Goal: Transaction & Acquisition: Purchase product/service

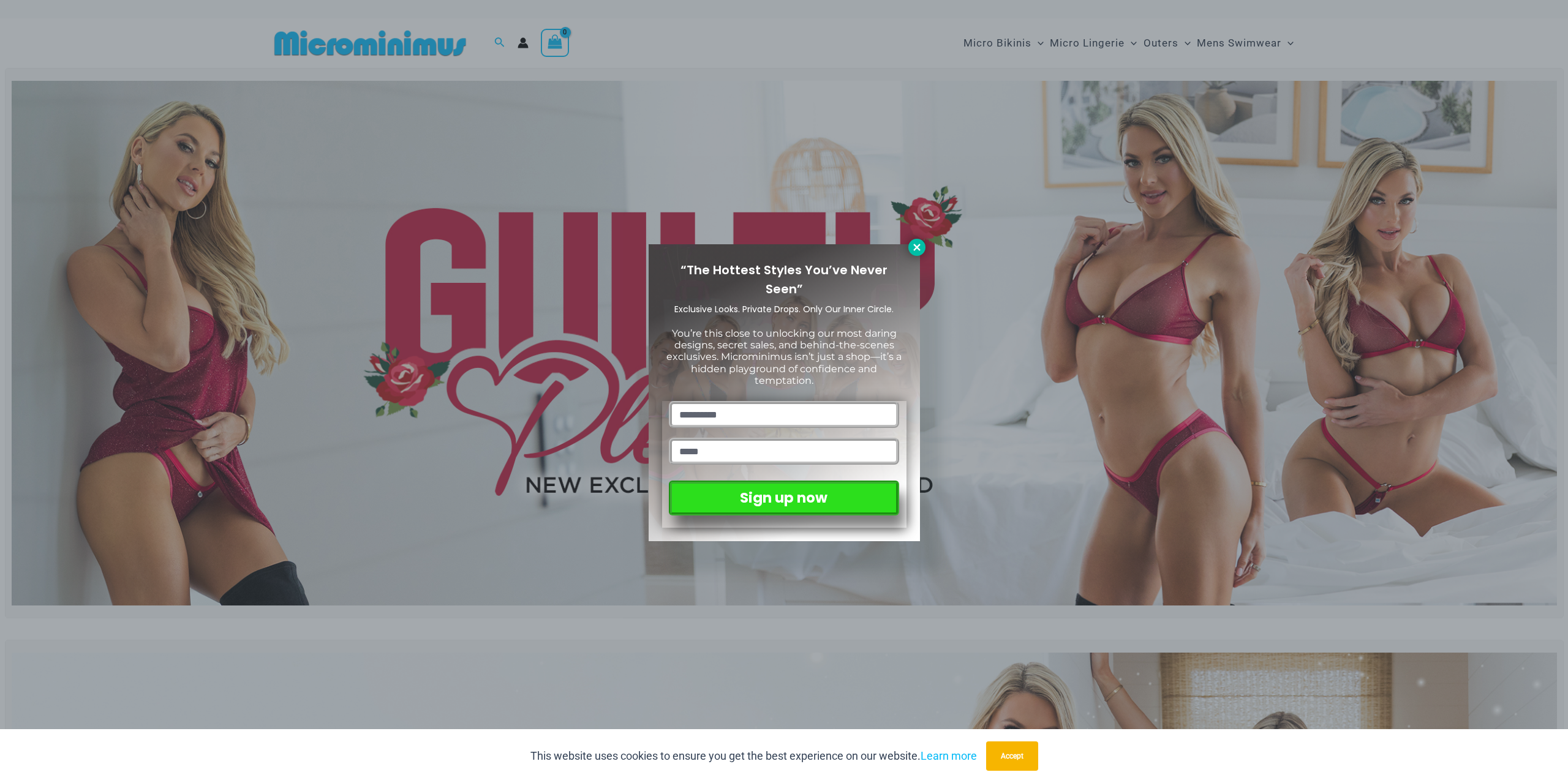
click at [915, 248] on icon at bounding box center [916, 247] width 7 height 7
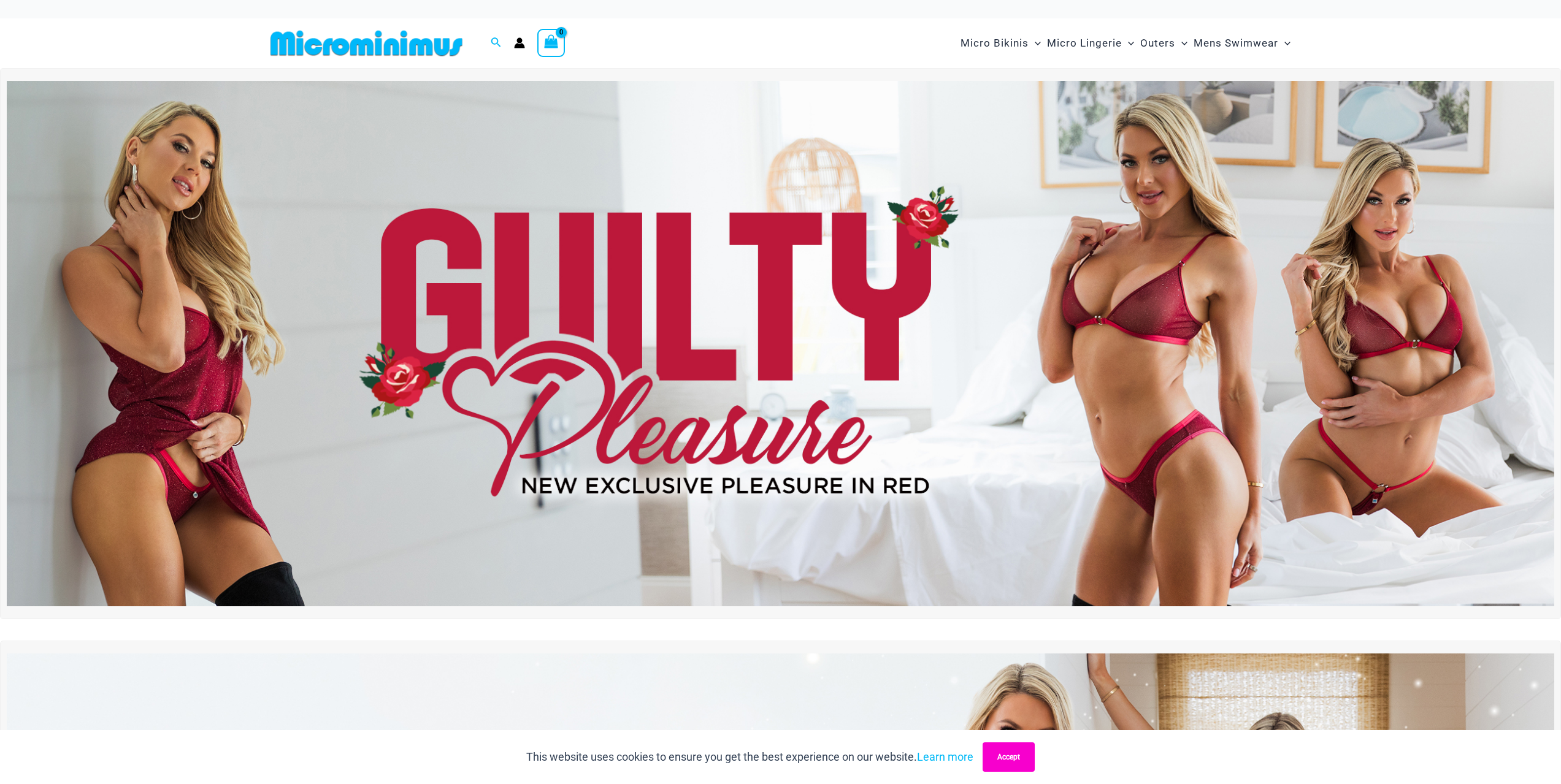
drag, startPoint x: 1004, startPoint y: 757, endPoint x: 1007, endPoint y: 749, distance: 8.5
click at [1004, 758] on button "Accept" at bounding box center [1009, 758] width 52 height 30
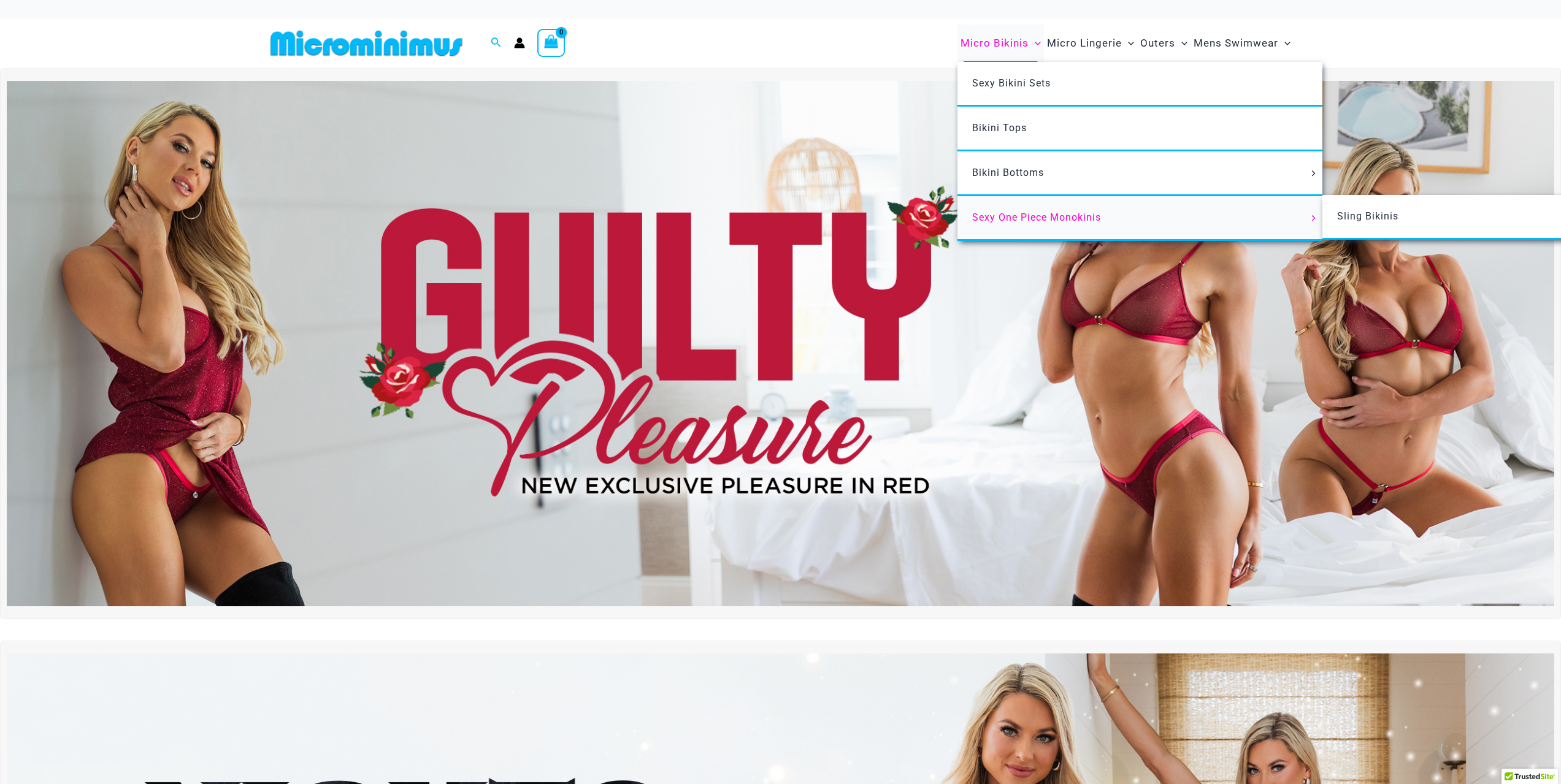
click at [1044, 218] on span "Sexy One Piece Monokinis" at bounding box center [1036, 217] width 129 height 12
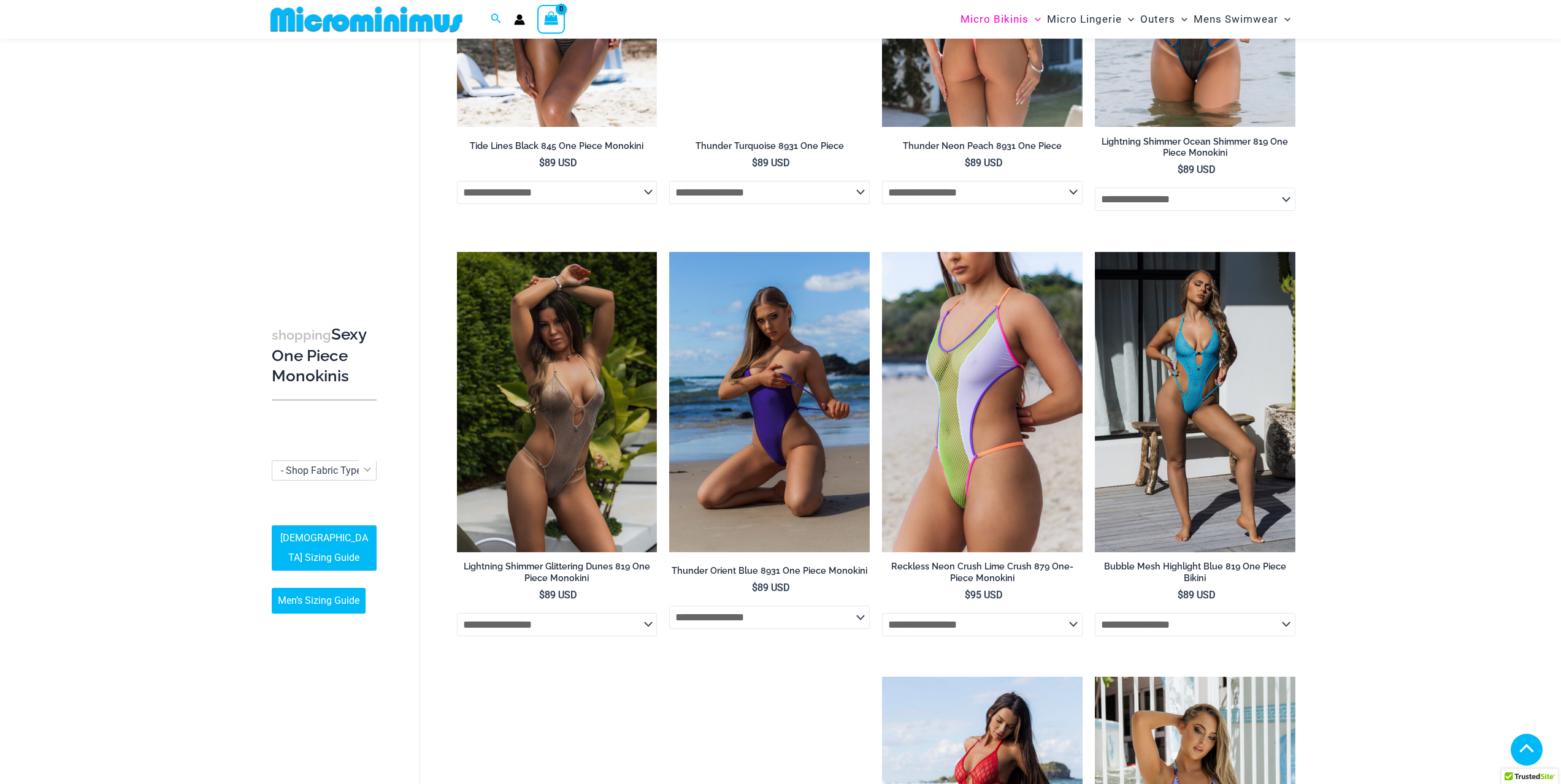
scroll to position [2014, 0]
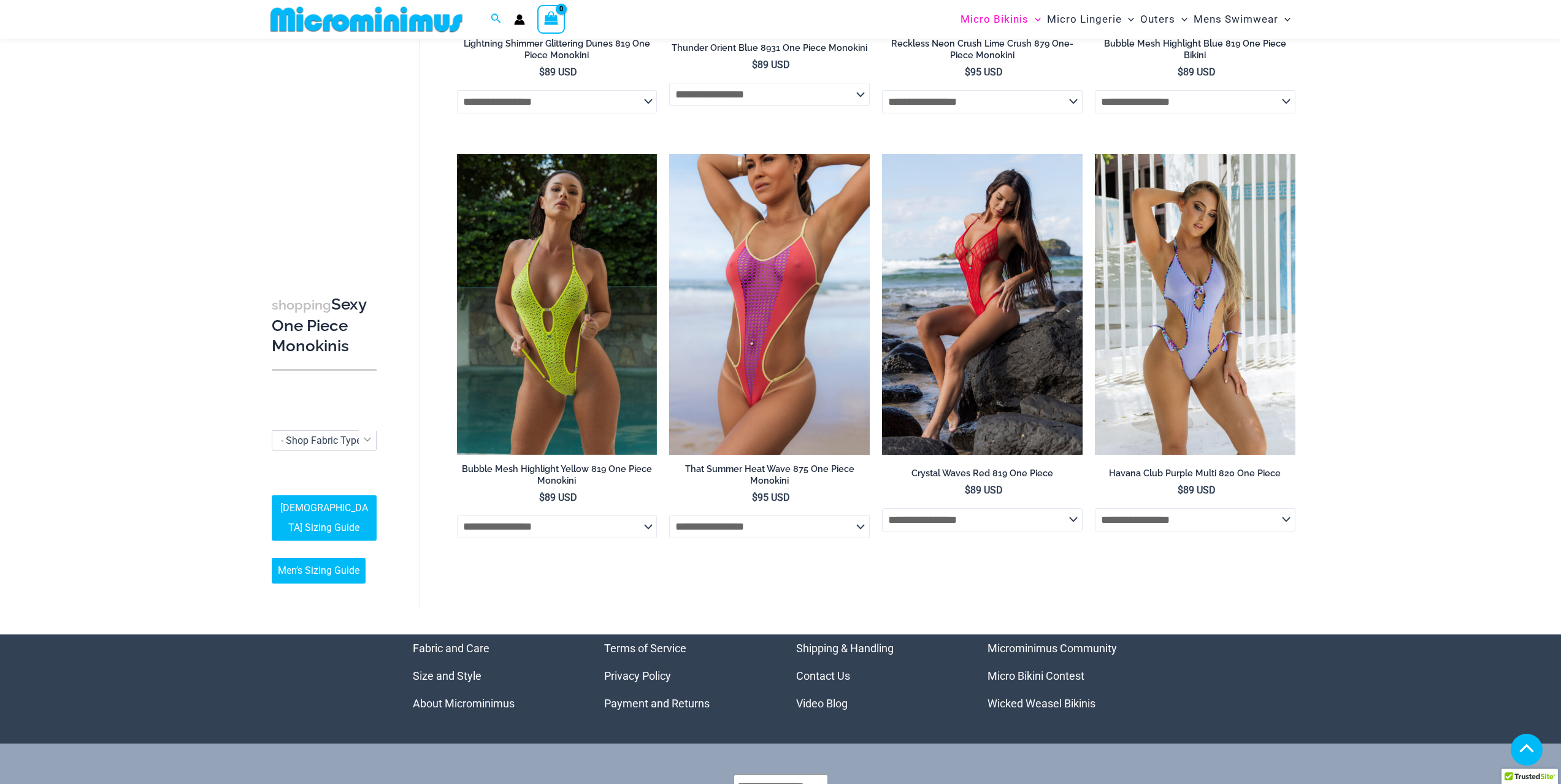
scroll to position [2566, 0]
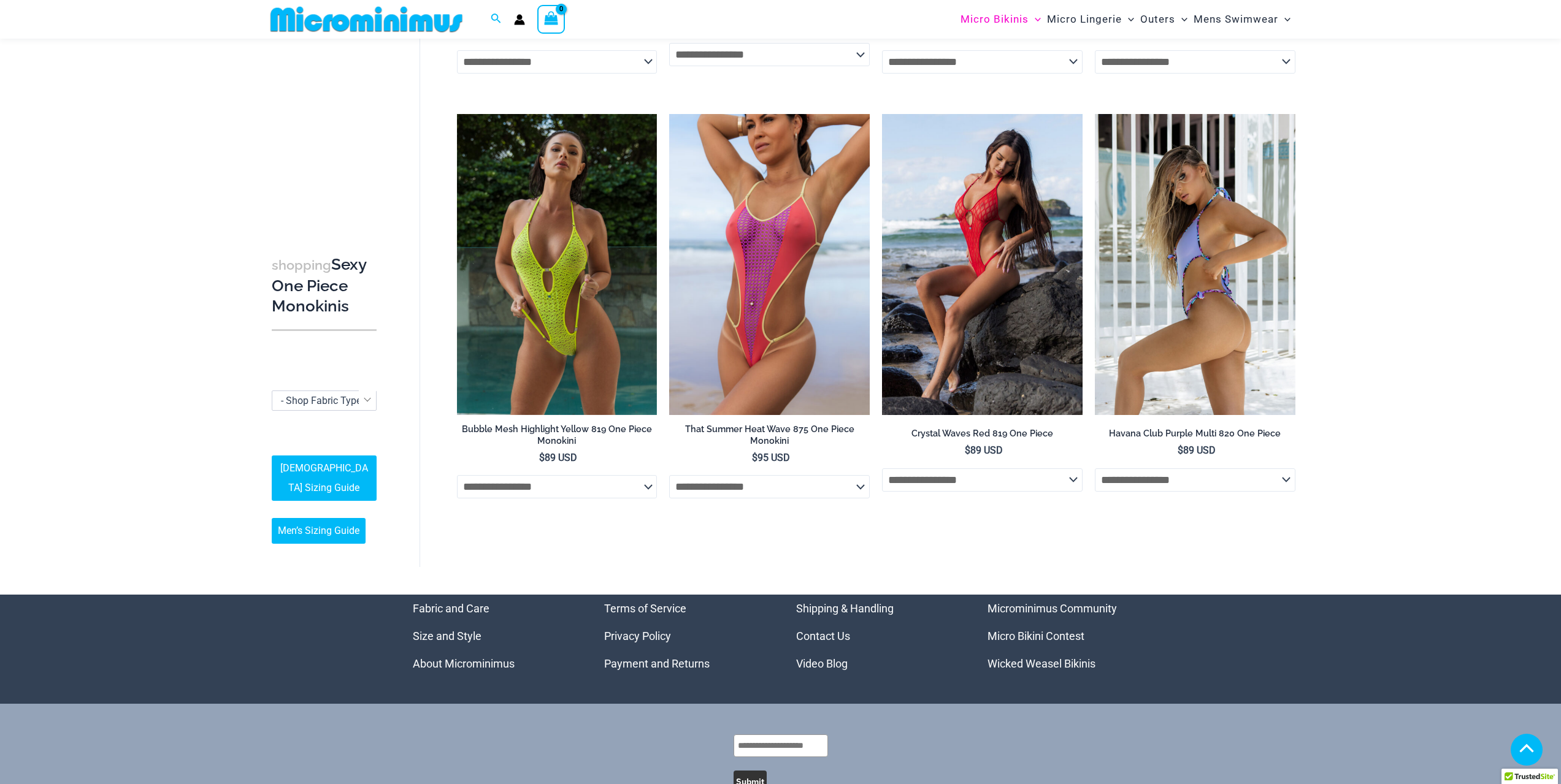
click at [1288, 478] on select "**********" at bounding box center [1195, 480] width 201 height 23
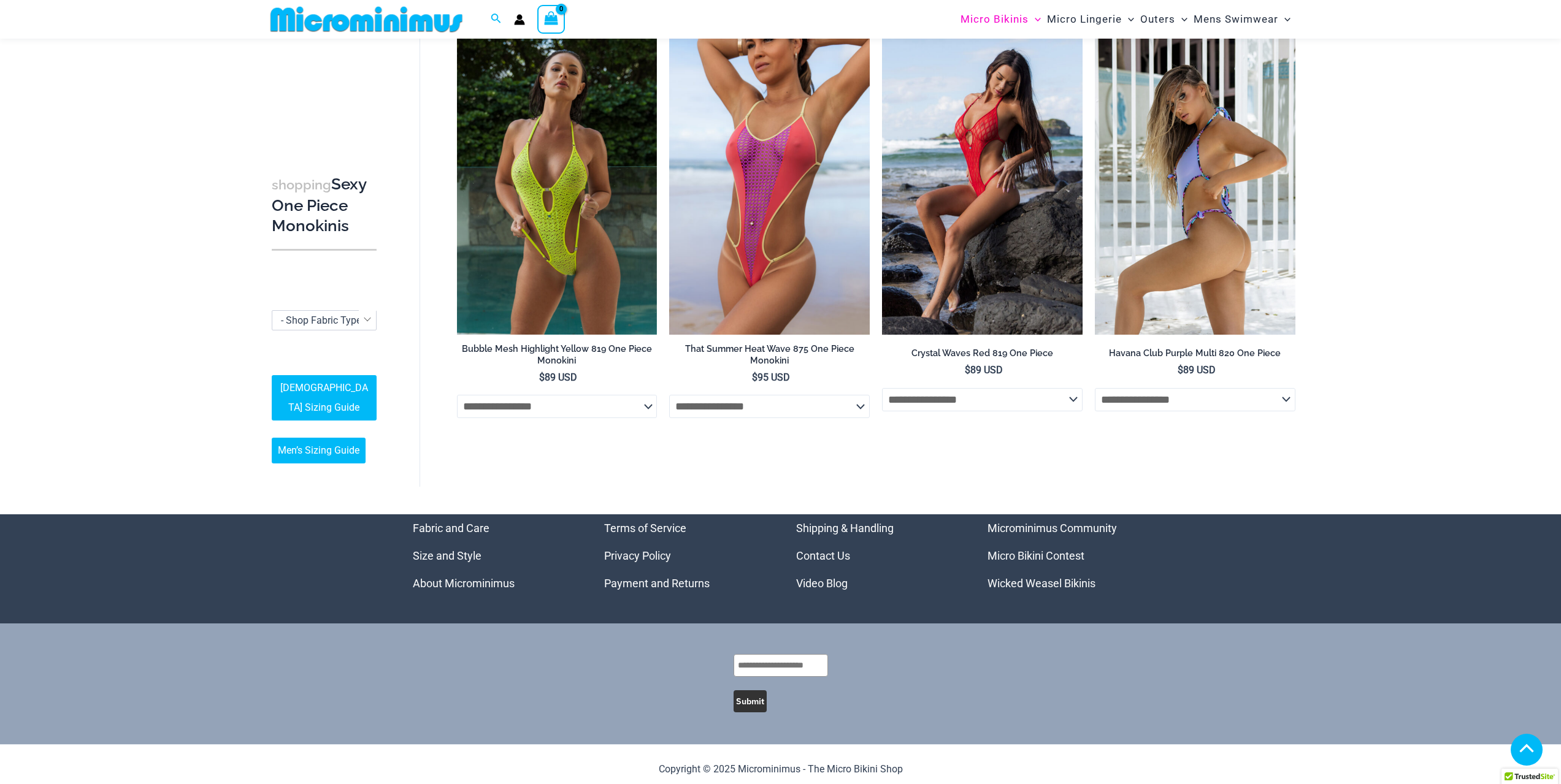
scroll to position [2656, 0]
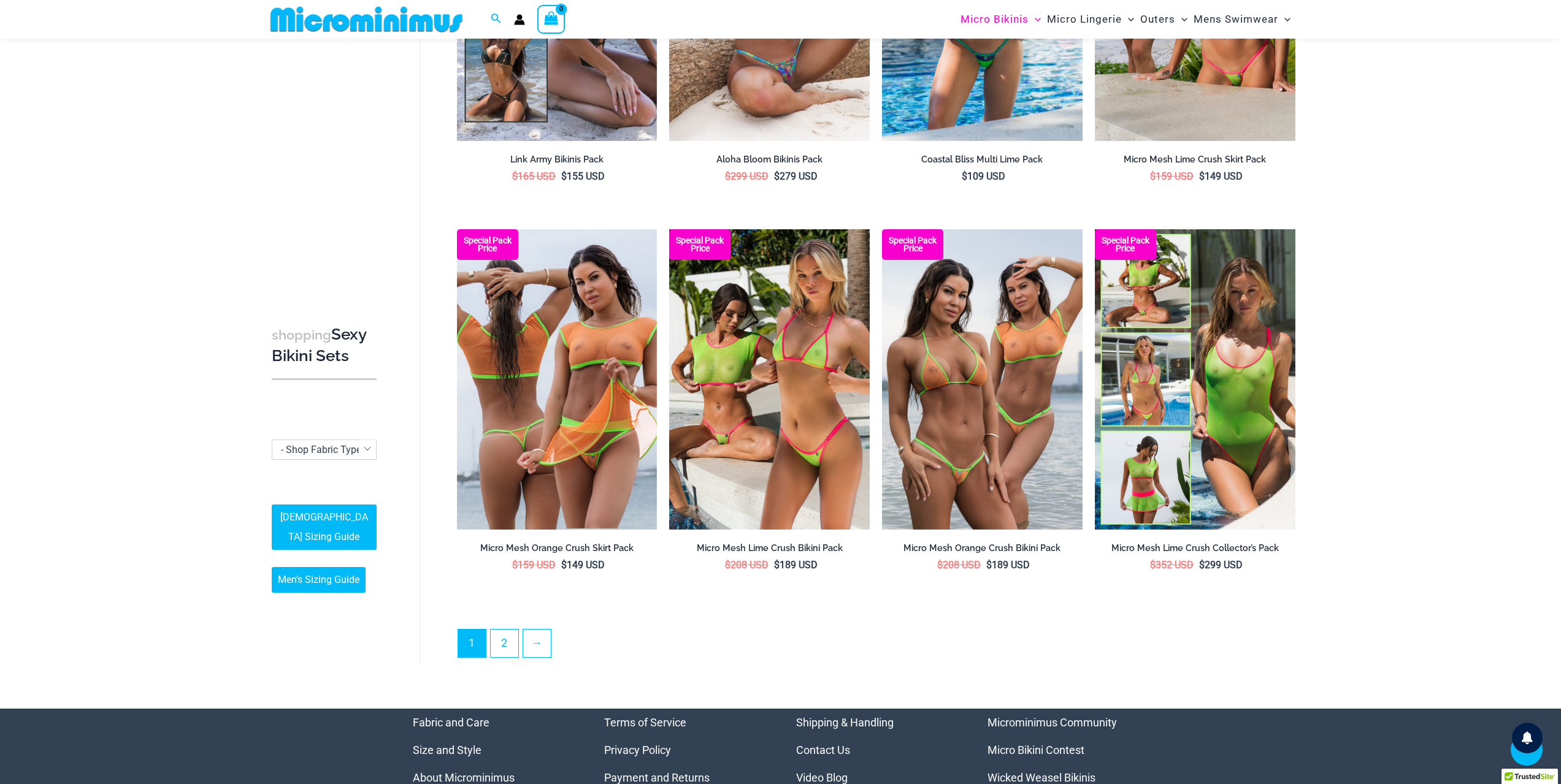
scroll to position [2689, 0]
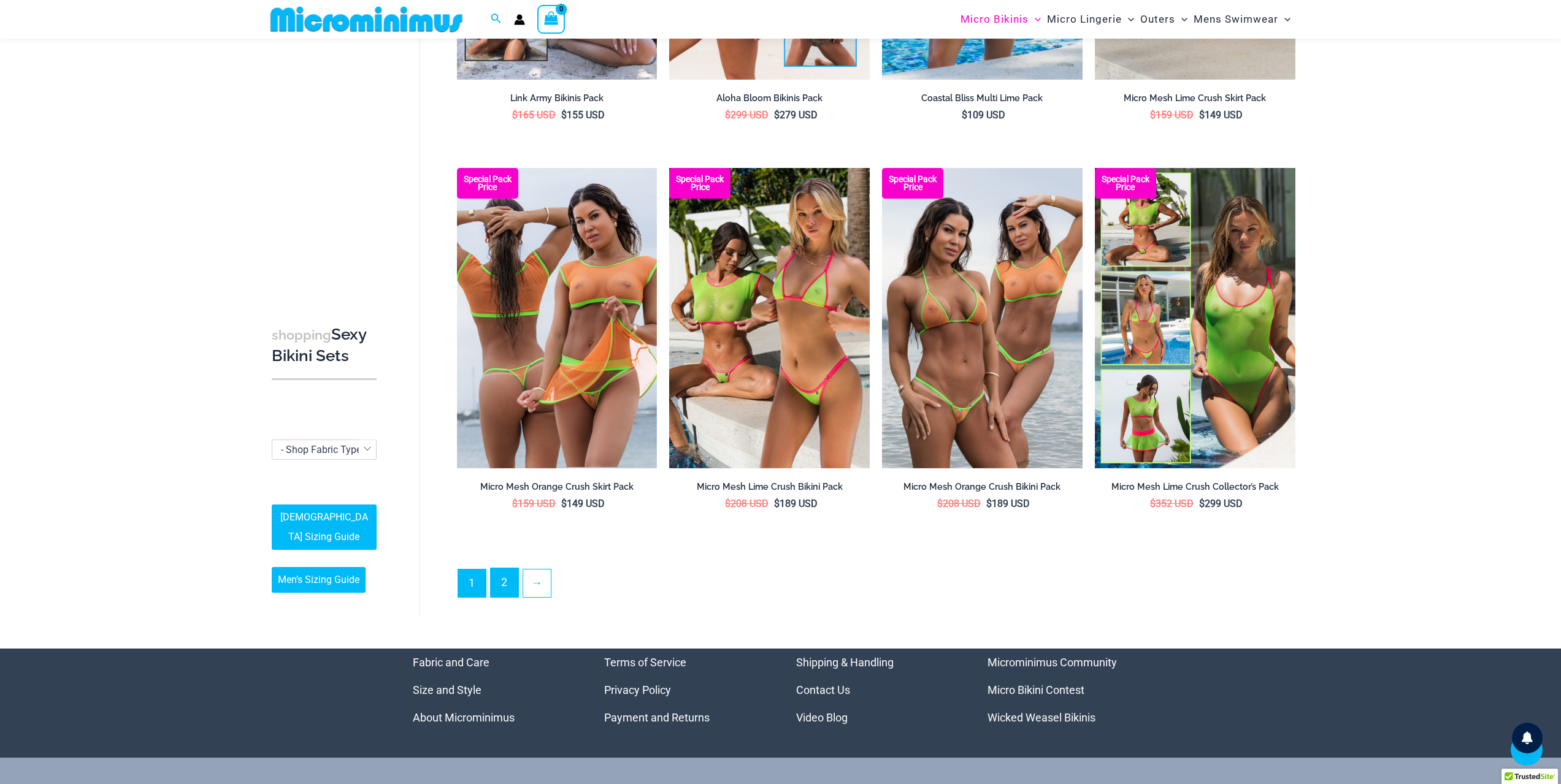
click at [513, 576] on link "2" at bounding box center [504, 582] width 28 height 29
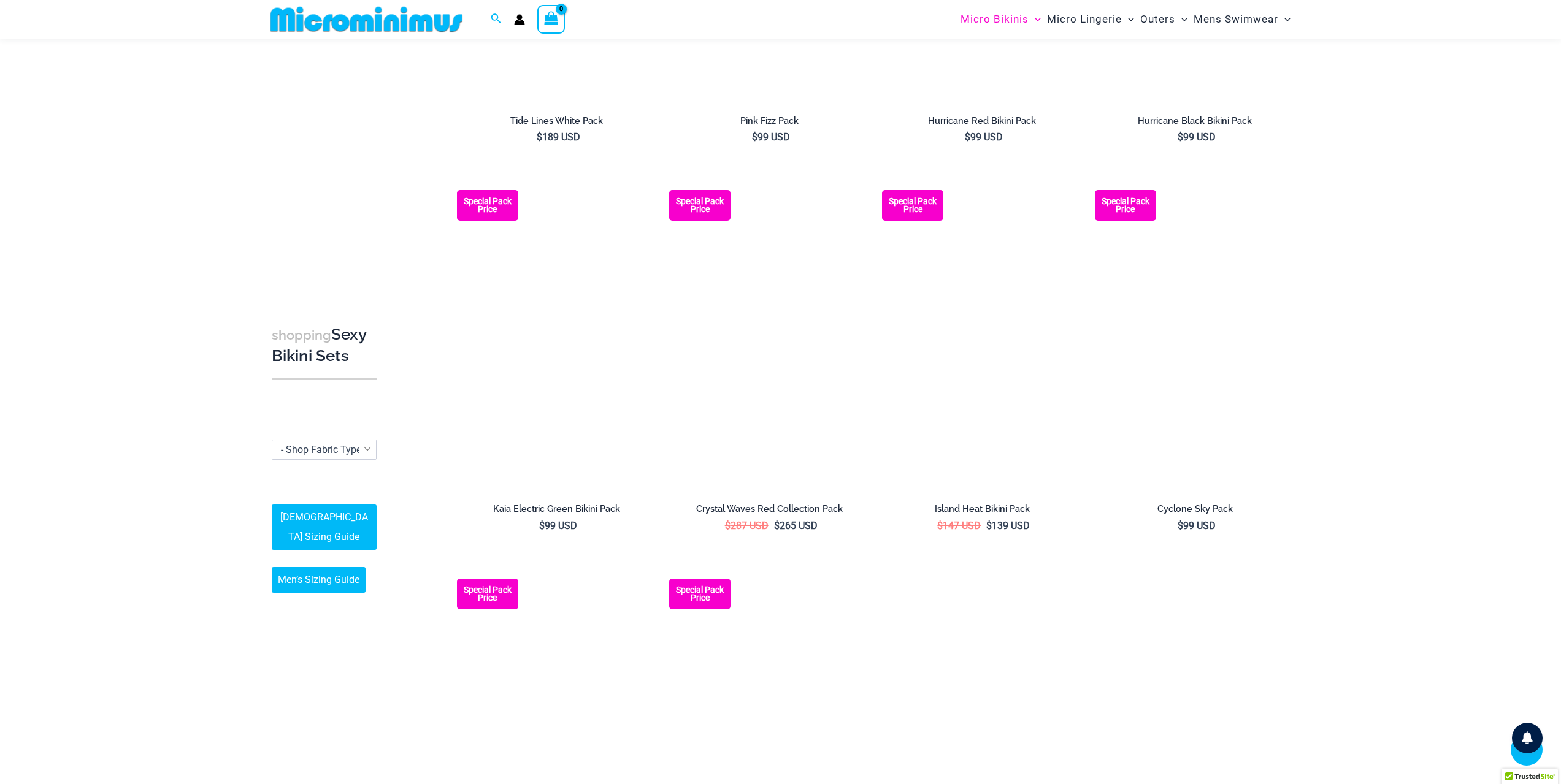
scroll to position [1891, 0]
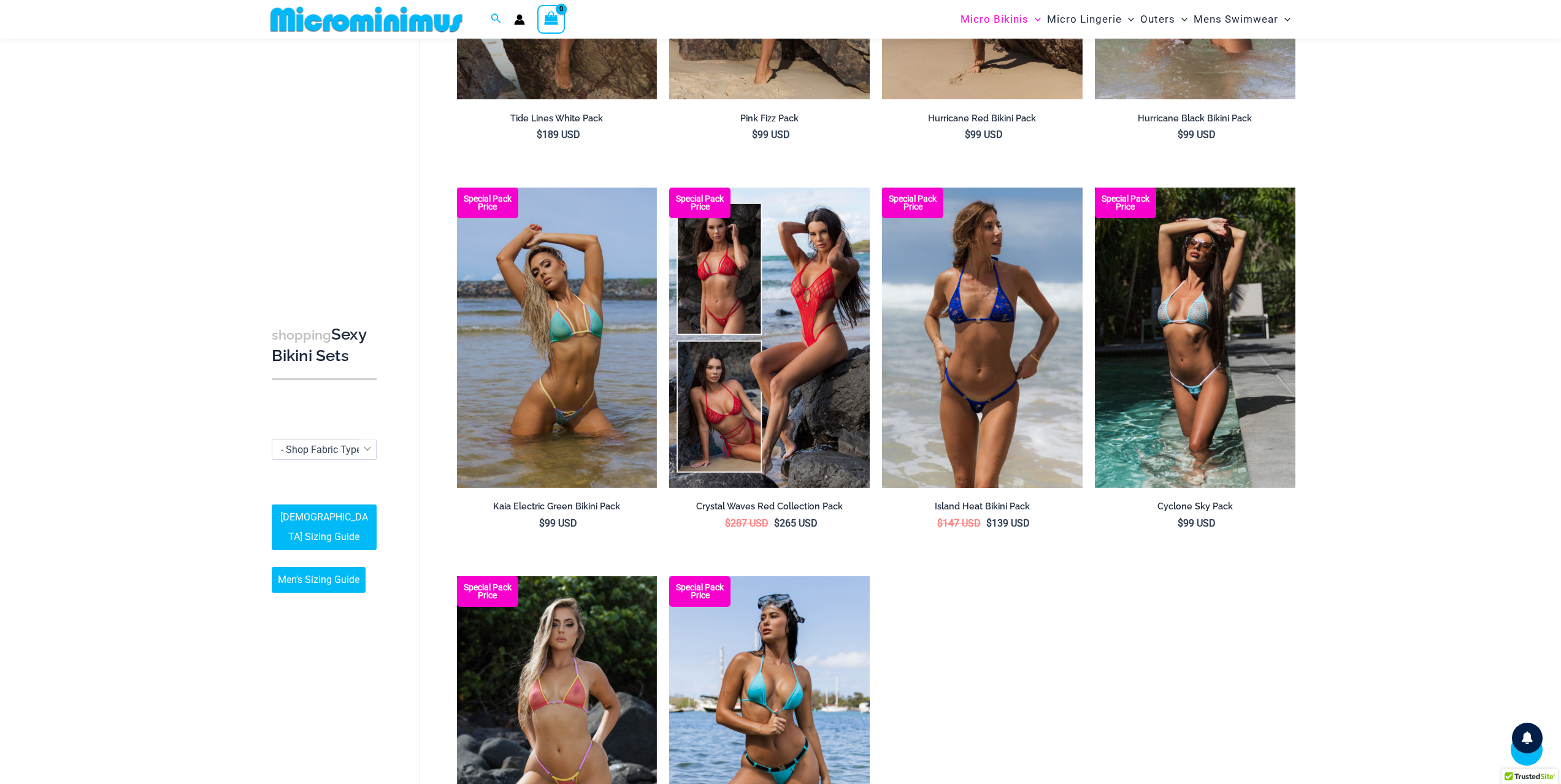
click at [955, 398] on img at bounding box center [982, 338] width 201 height 301
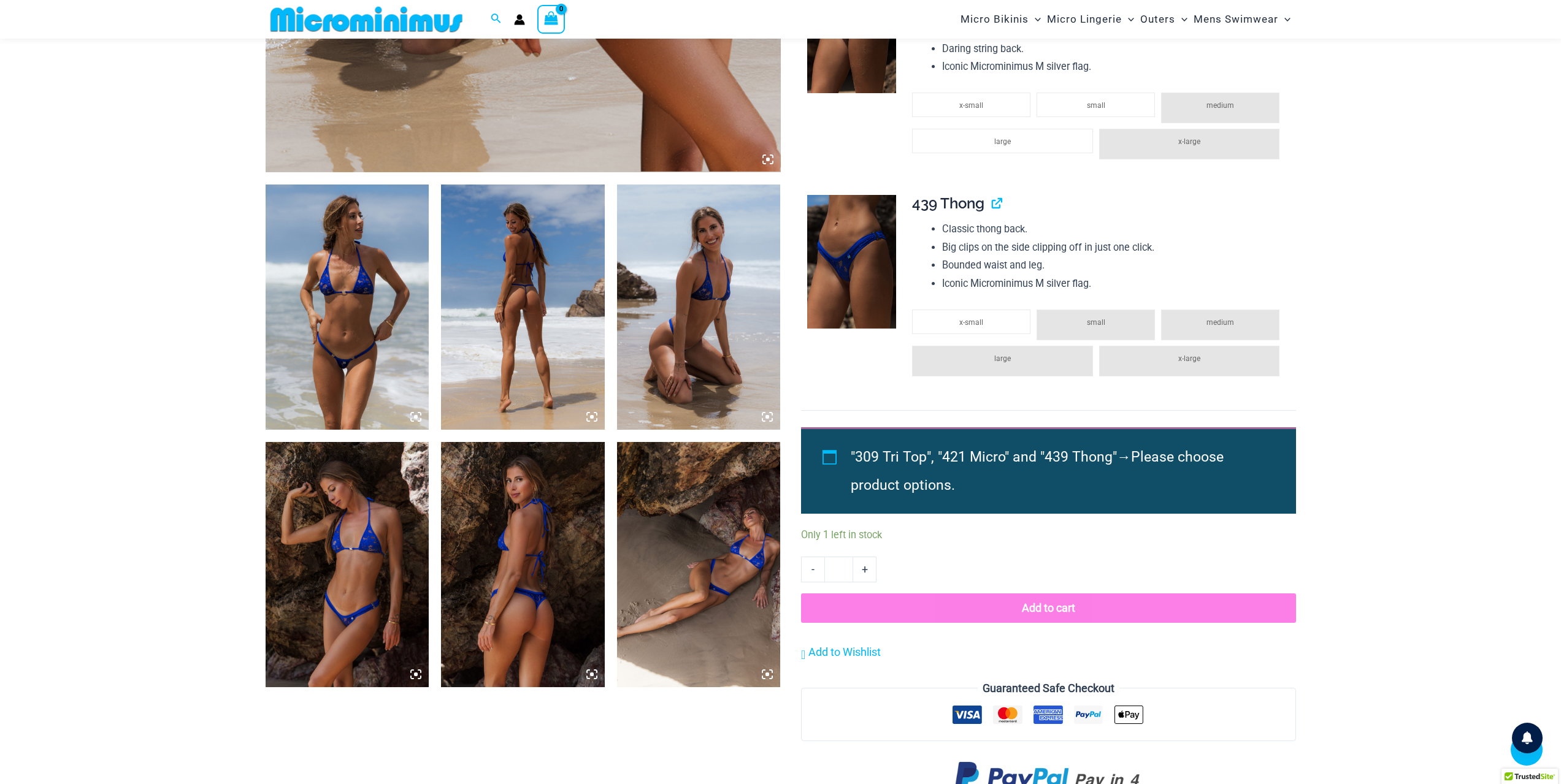
scroll to position [786, 0]
